Goal: Information Seeking & Learning: Learn about a topic

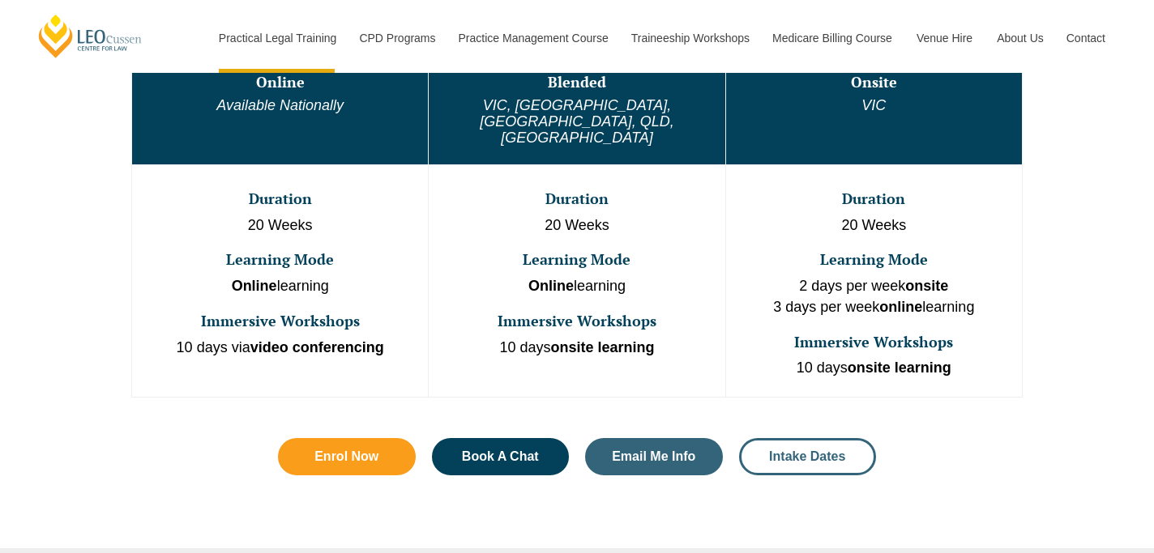
click at [850, 438] on link "Intake Dates" at bounding box center [808, 456] width 138 height 37
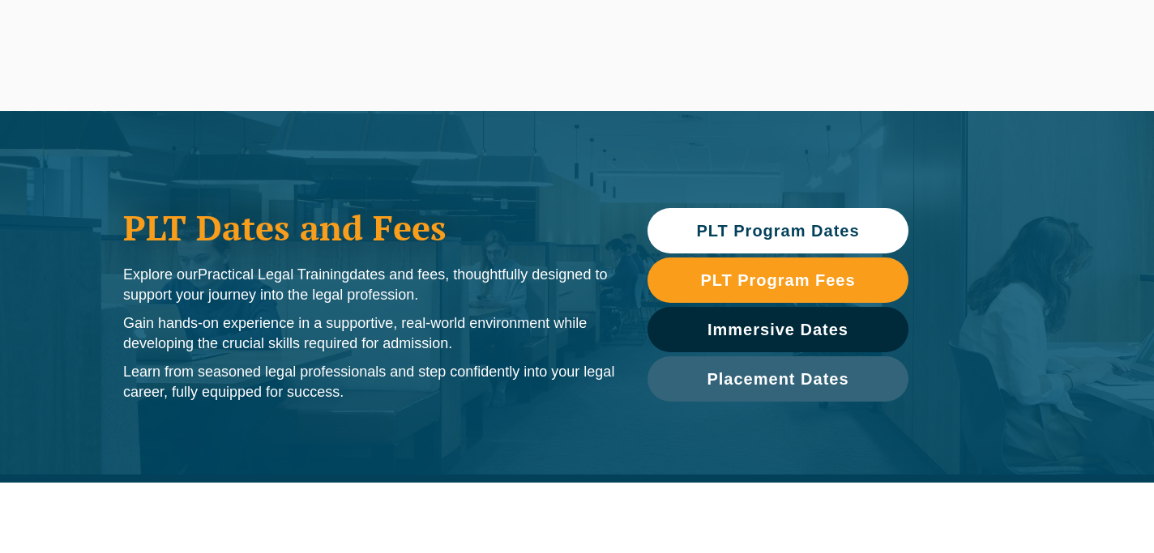
scroll to position [527, 0]
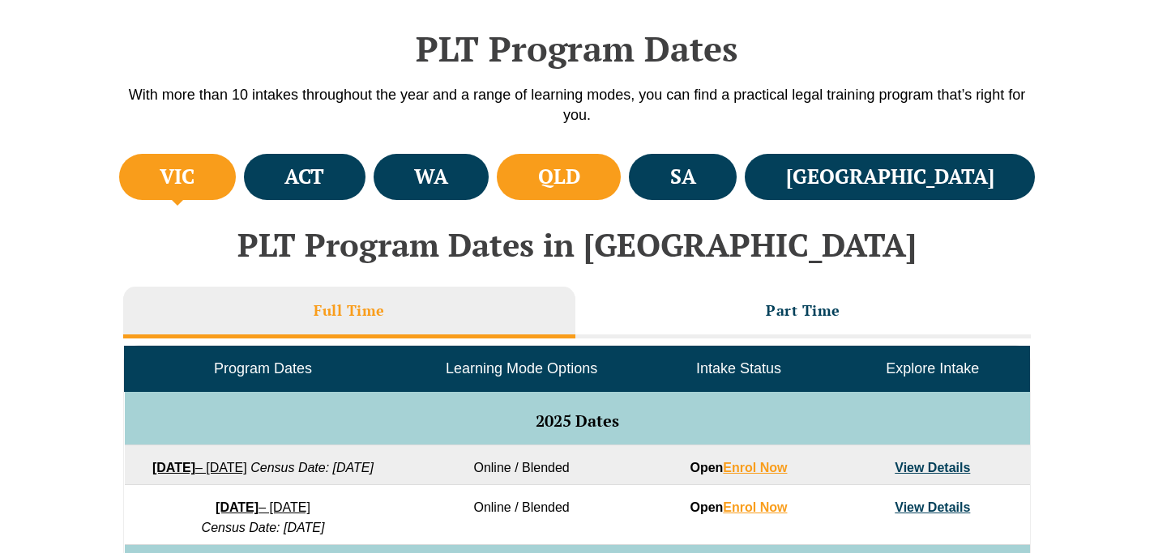
click at [621, 178] on li "QLD" at bounding box center [559, 177] width 124 height 46
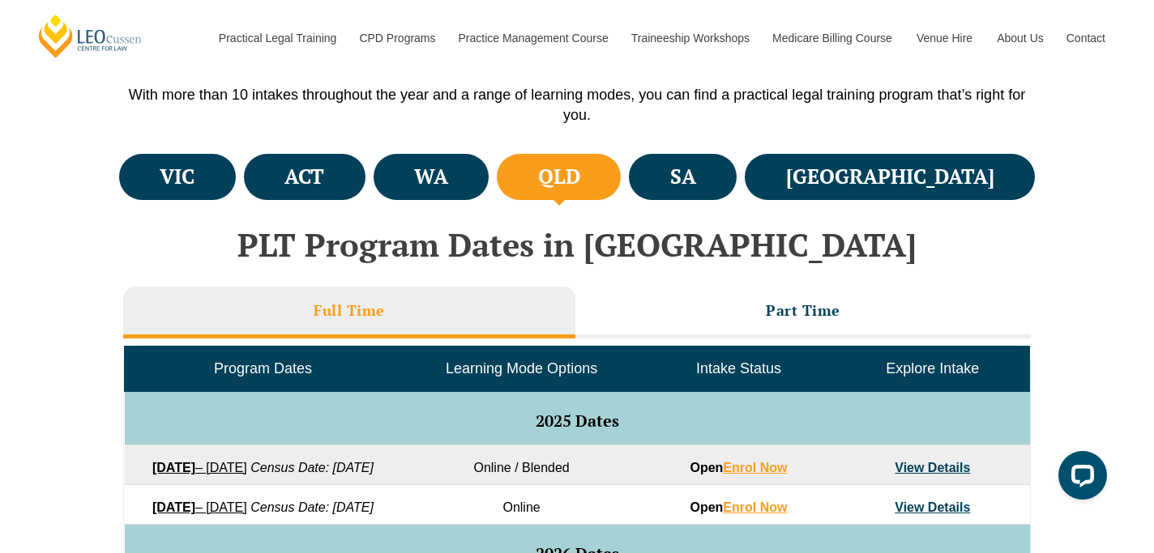
scroll to position [797, 0]
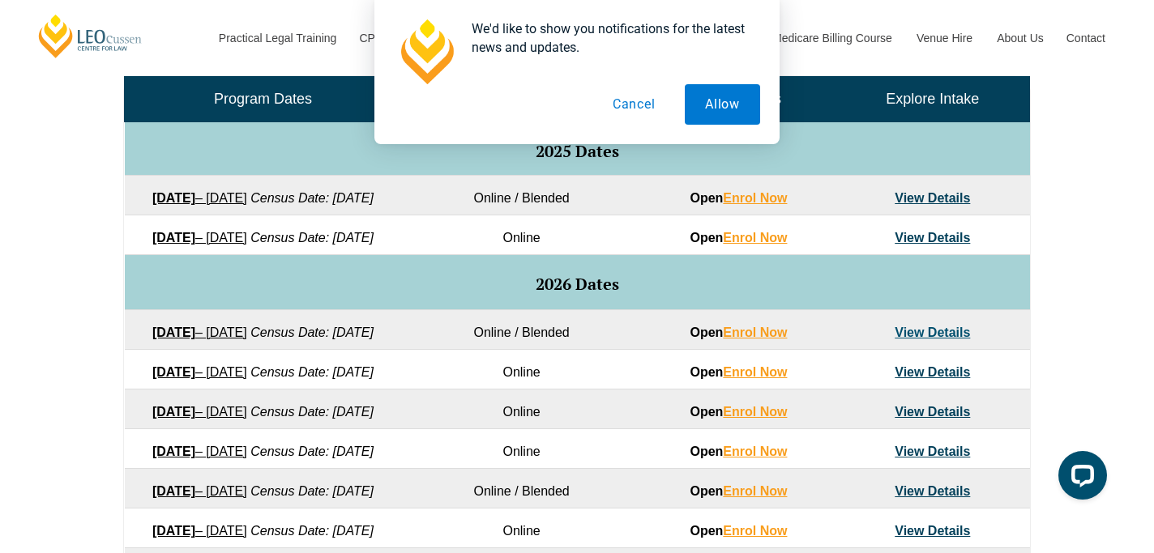
click at [952, 339] on link "View Details" at bounding box center [931, 333] width 75 height 14
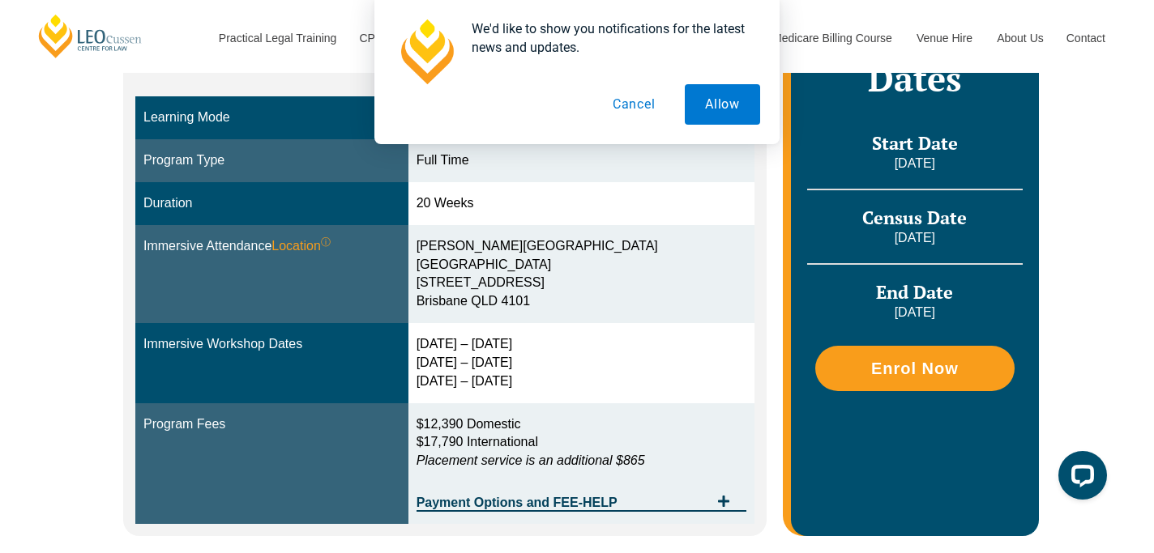
scroll to position [378, 0]
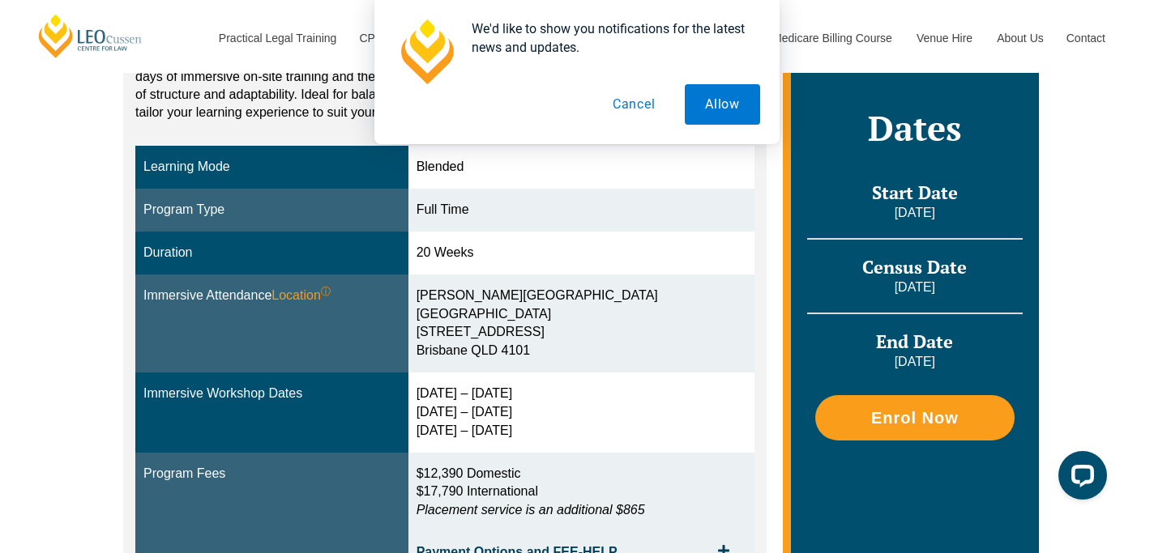
click at [632, 105] on button "Cancel" at bounding box center [633, 104] width 83 height 41
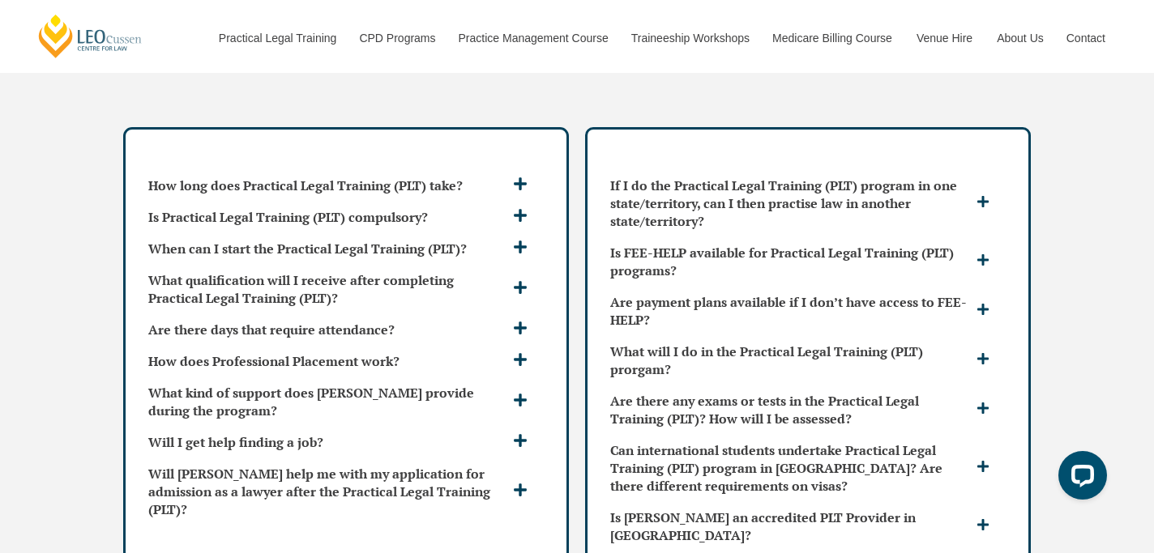
scroll to position [4314, 0]
click at [537, 426] on div "Will I get help finding a job?" at bounding box center [346, 441] width 408 height 31
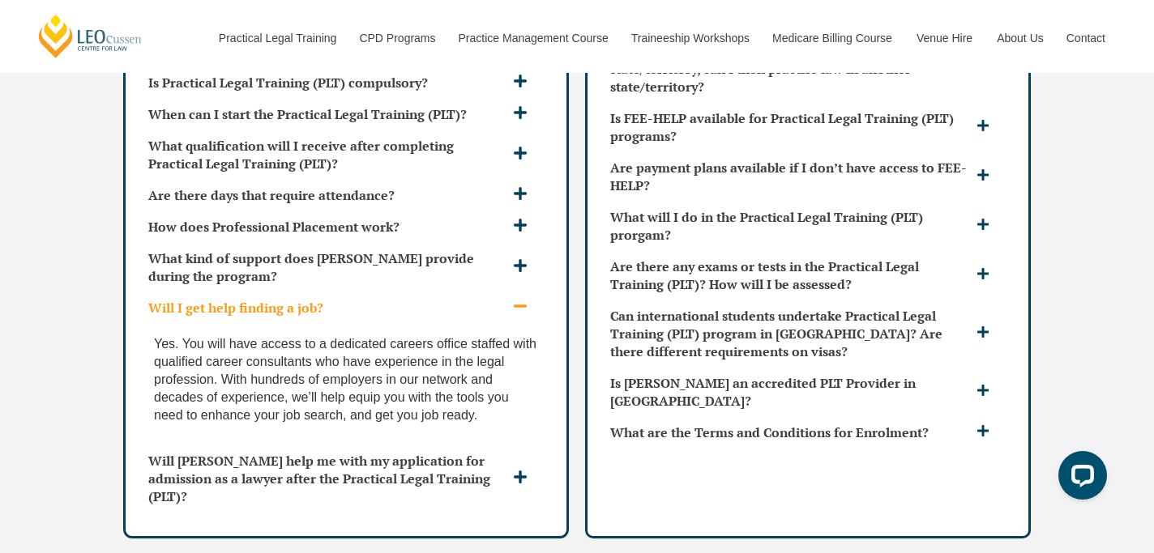
scroll to position [4448, 0]
click at [515, 457] on div "Will [PERSON_NAME] help me with my application for admission as a lawyer after …" at bounding box center [346, 478] width 408 height 66
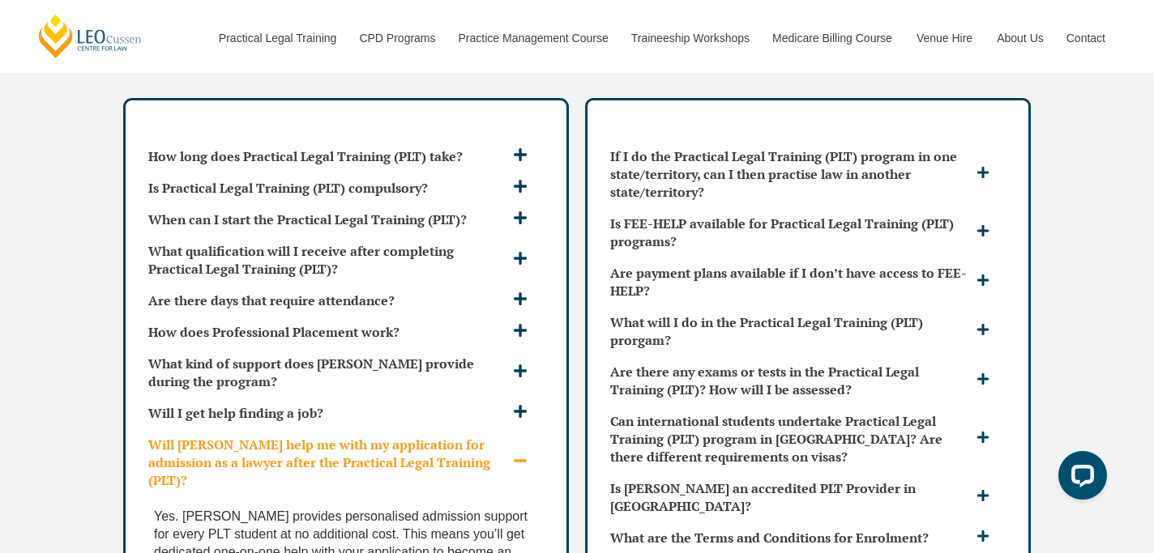
scroll to position [4343, 0]
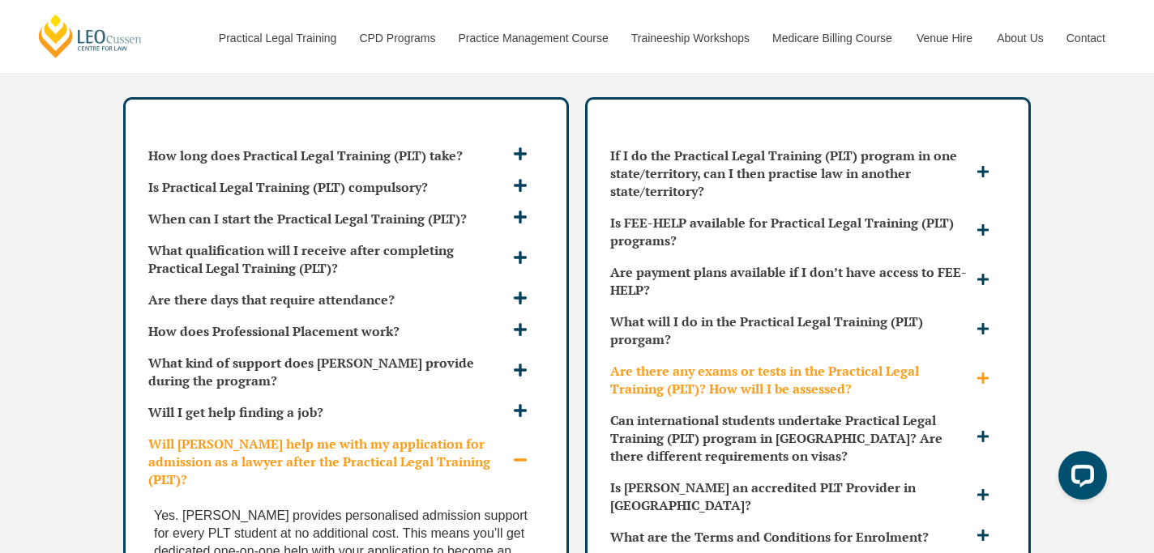
click at [970, 362] on h3 "Are there any exams or tests in the Practical Legal Training (PLT)? How will I …" at bounding box center [791, 380] width 362 height 36
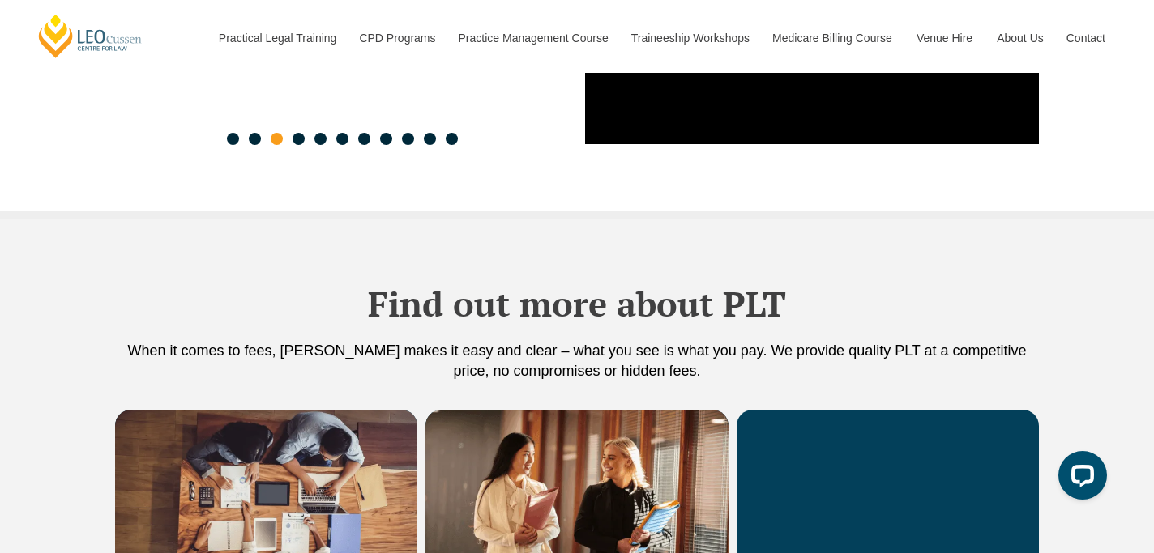
scroll to position [2532, 0]
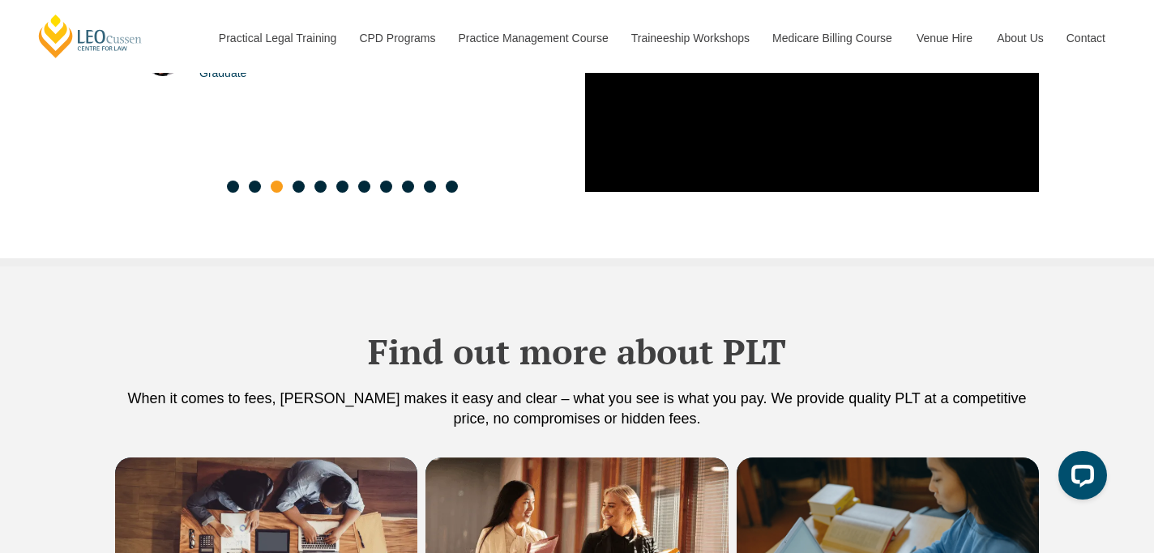
click at [855, 458] on img at bounding box center [887, 558] width 302 height 201
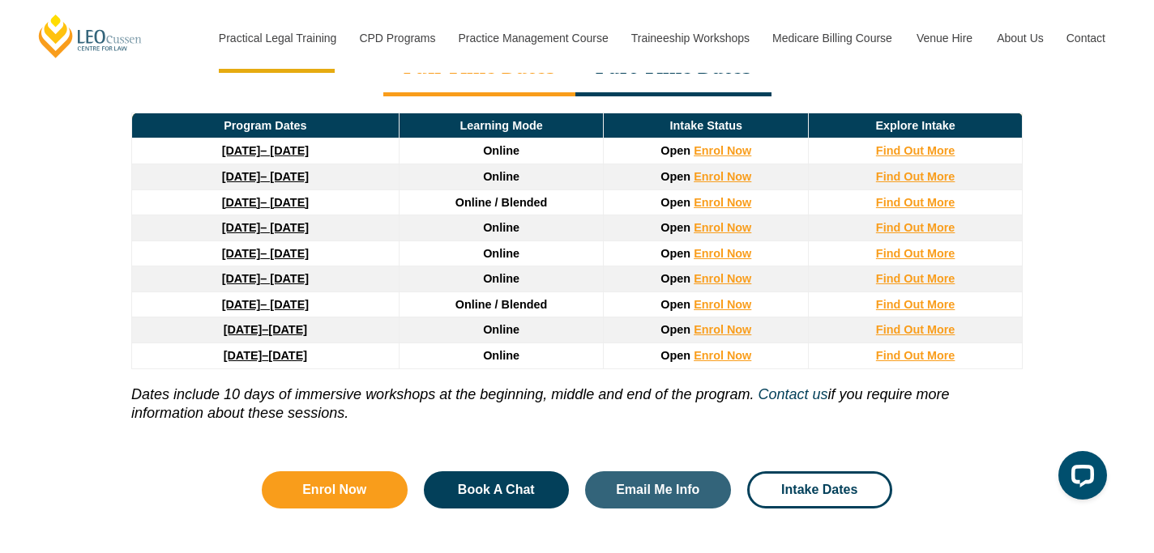
scroll to position [2307, 0]
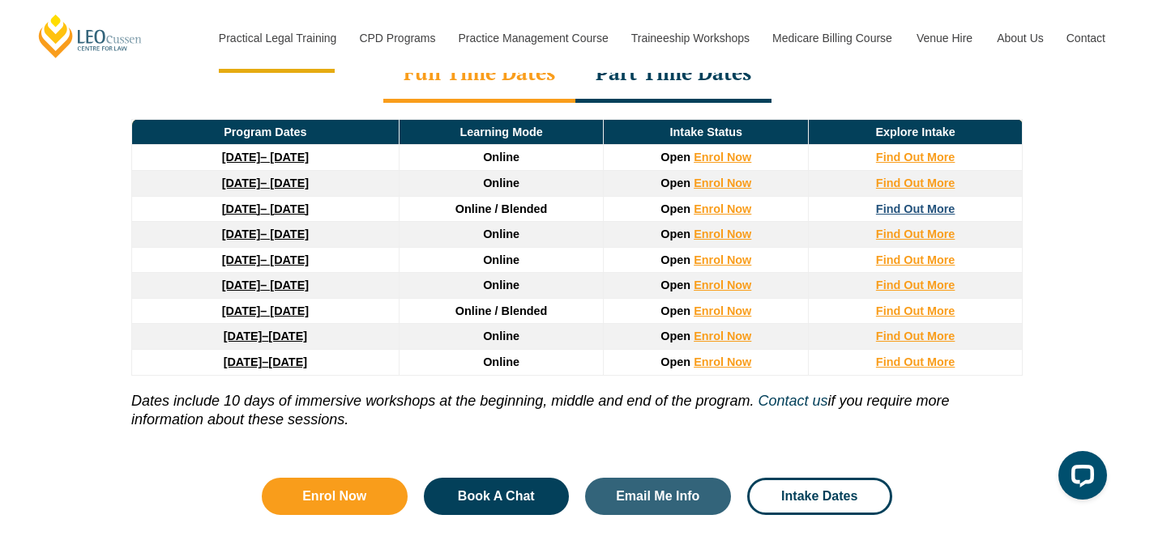
click at [945, 203] on strong "Find Out More" at bounding box center [915, 209] width 79 height 13
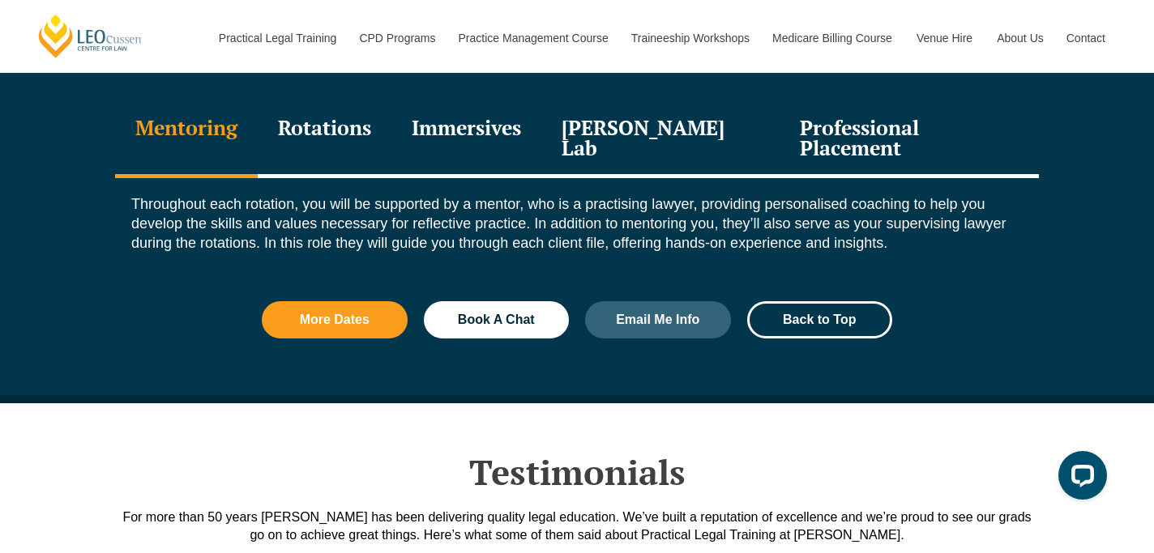
scroll to position [1910, 0]
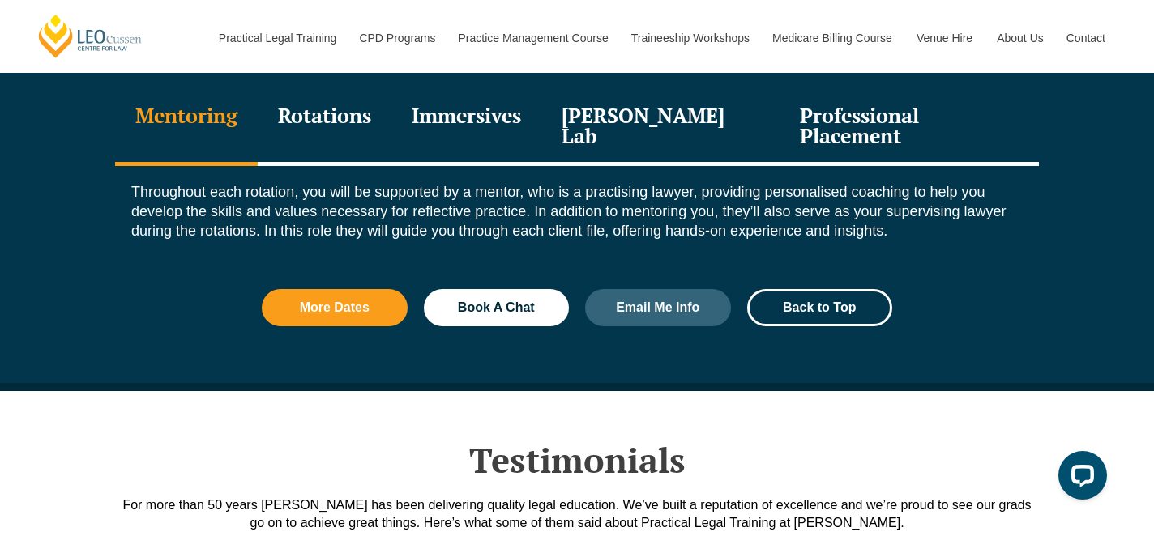
click at [323, 113] on div "Rotations" at bounding box center [325, 127] width 134 height 77
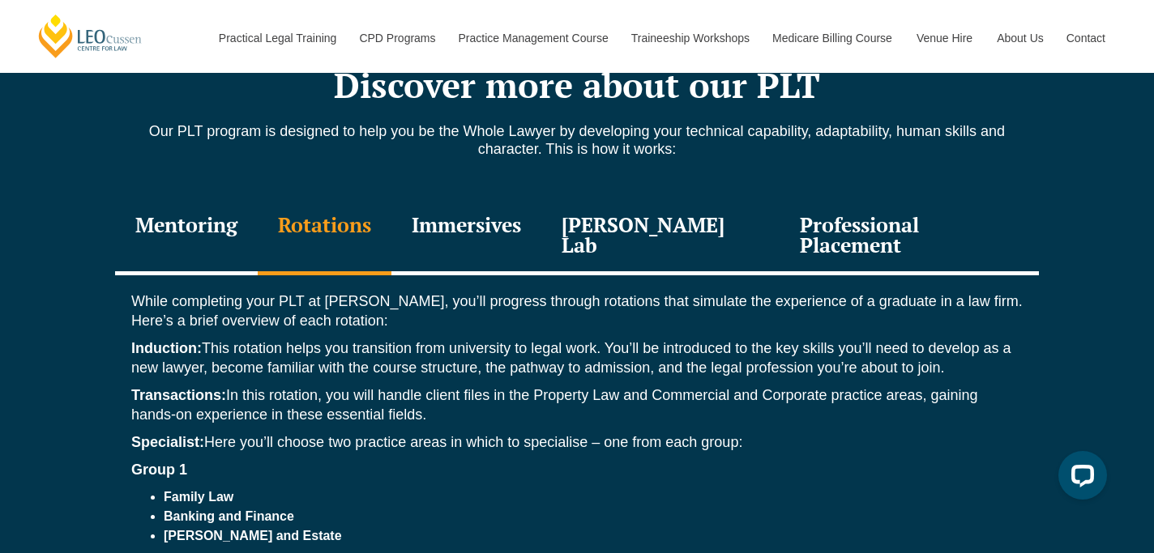
scroll to position [1798, 0]
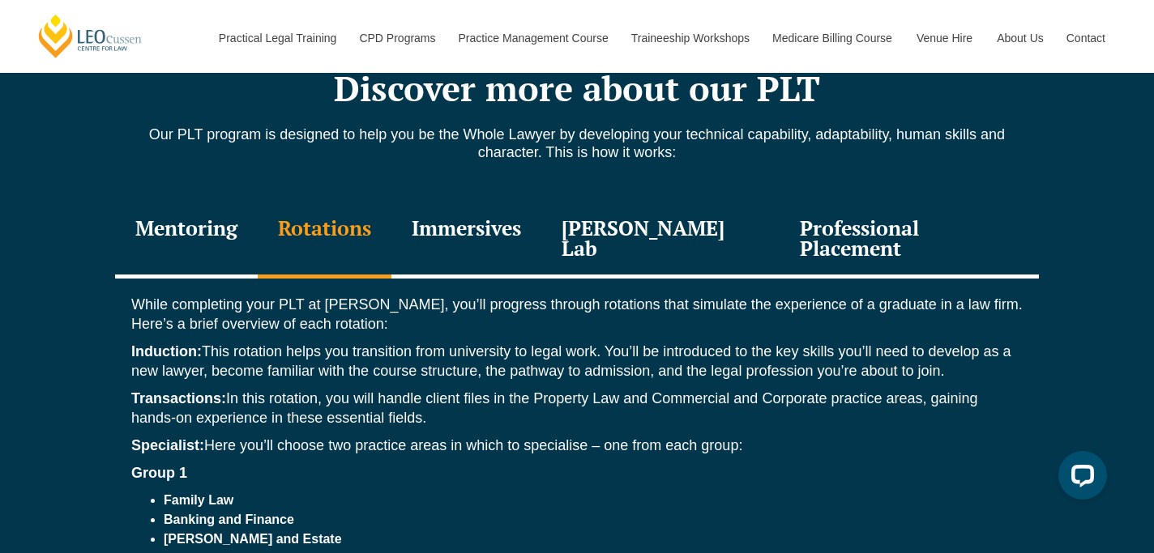
click at [509, 238] on div "Immersives" at bounding box center [466, 240] width 150 height 77
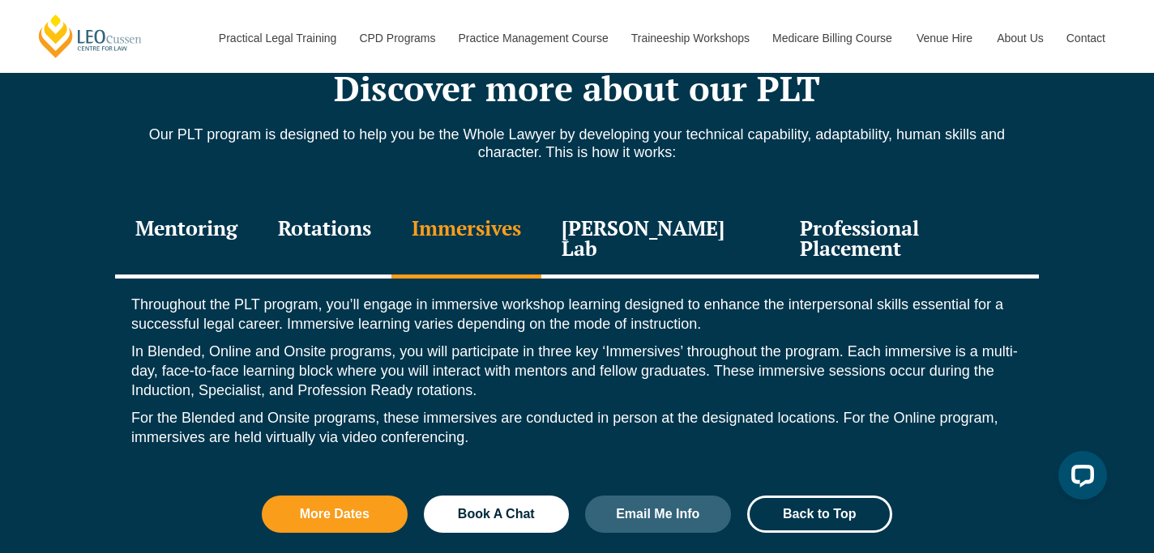
click at [651, 231] on div "[PERSON_NAME] Lab" at bounding box center [660, 240] width 238 height 77
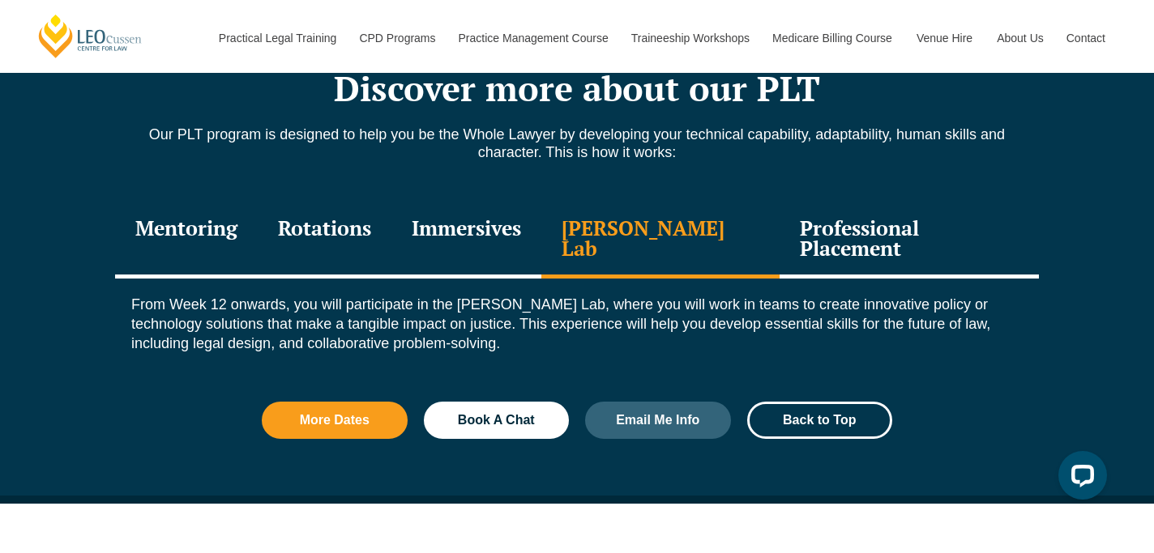
click at [823, 244] on div "Professional Placement" at bounding box center [908, 240] width 259 height 77
